Goal: Download file/media

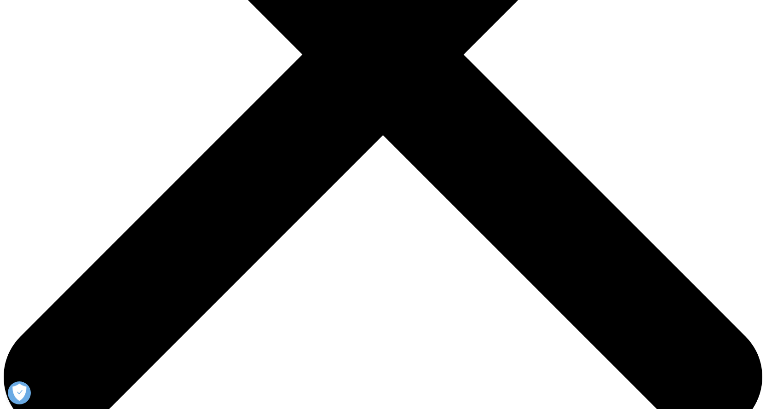
scroll to position [322, 0]
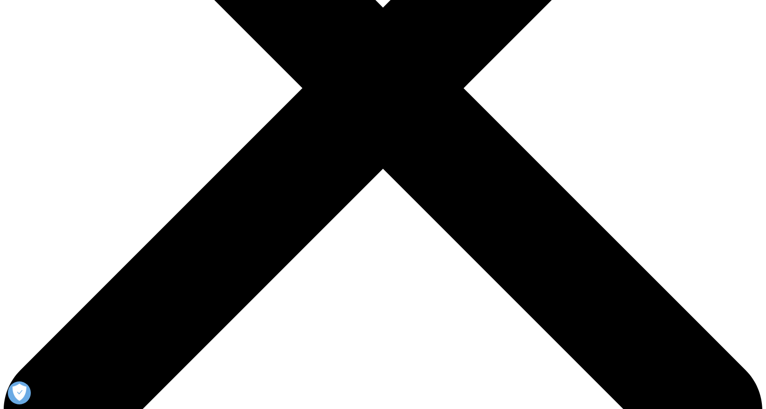
scroll to position [276, 0]
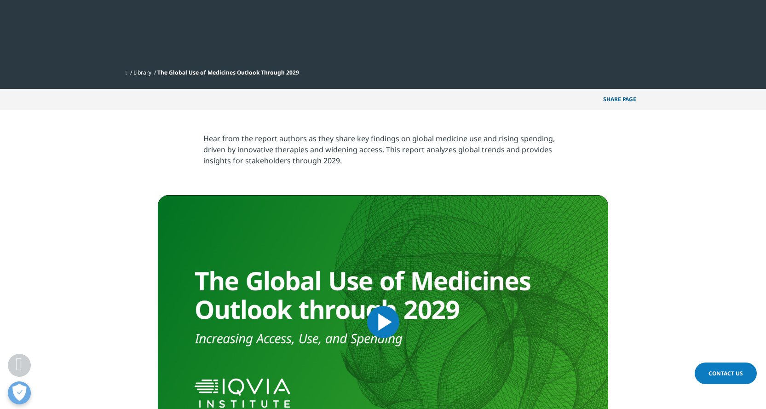
scroll to position [276, 0]
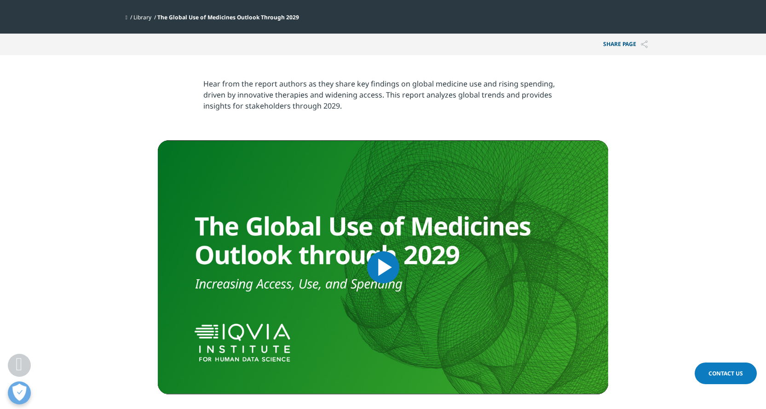
click at [383, 267] on span "Video Player" at bounding box center [383, 267] width 0 height 0
